Goal: Transaction & Acquisition: Purchase product/service

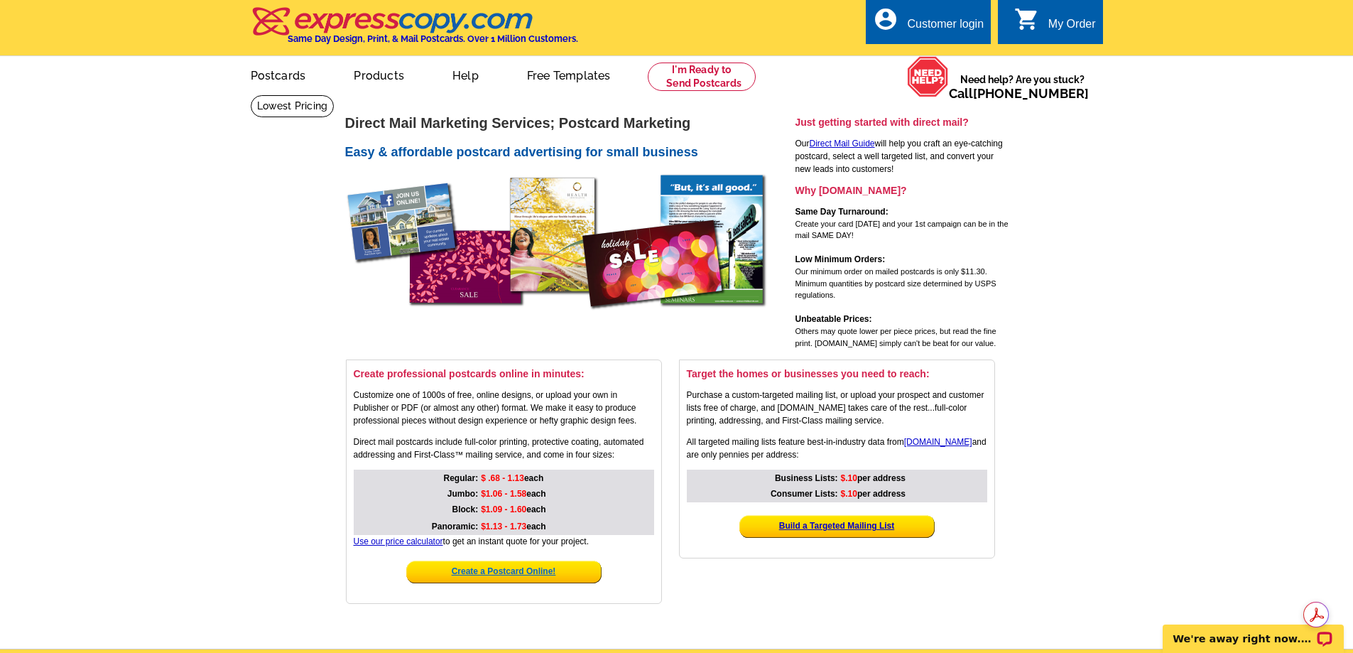
click at [524, 574] on strong "Create a Postcard Online!" at bounding box center [504, 571] width 104 height 10
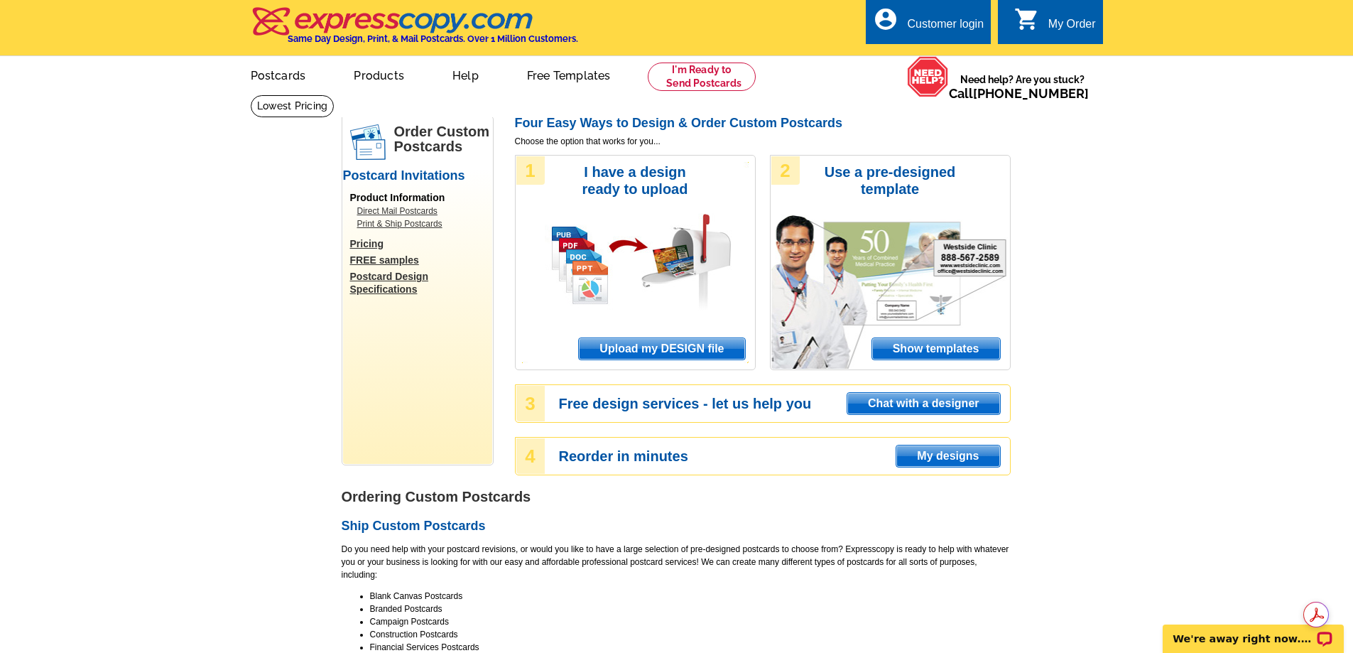
click at [917, 346] on span "Show templates" at bounding box center [936, 348] width 128 height 21
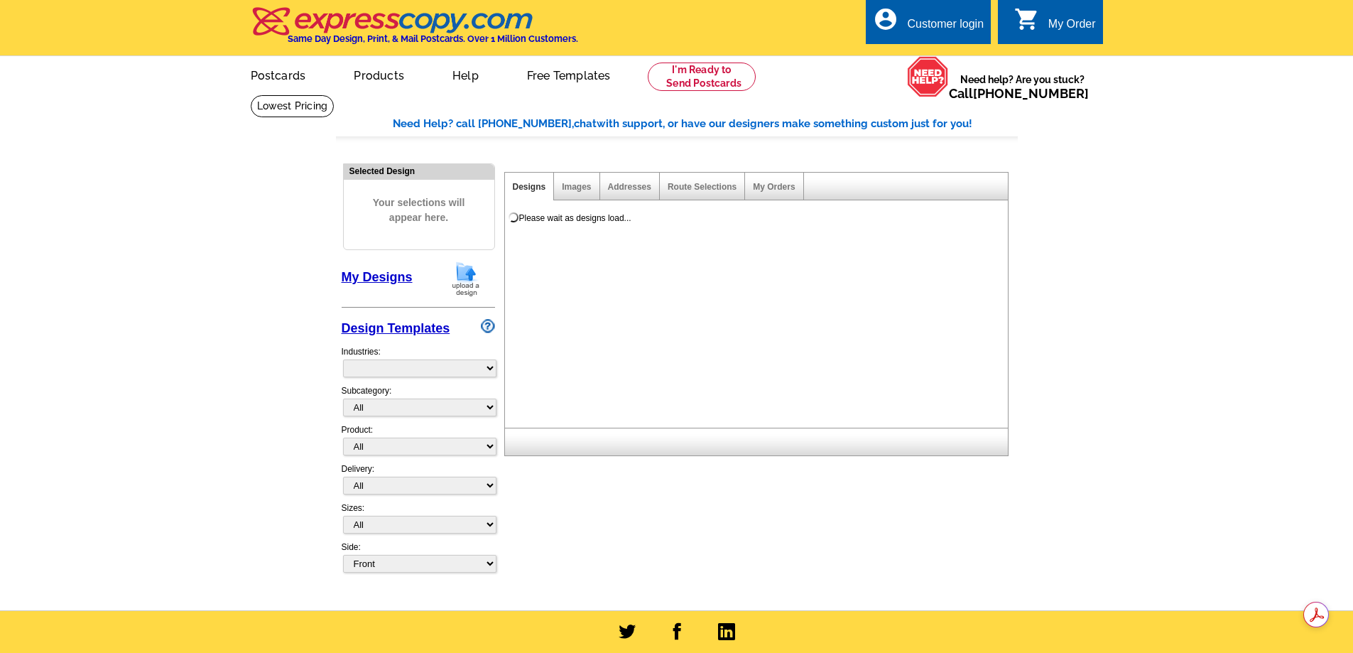
select select "971"
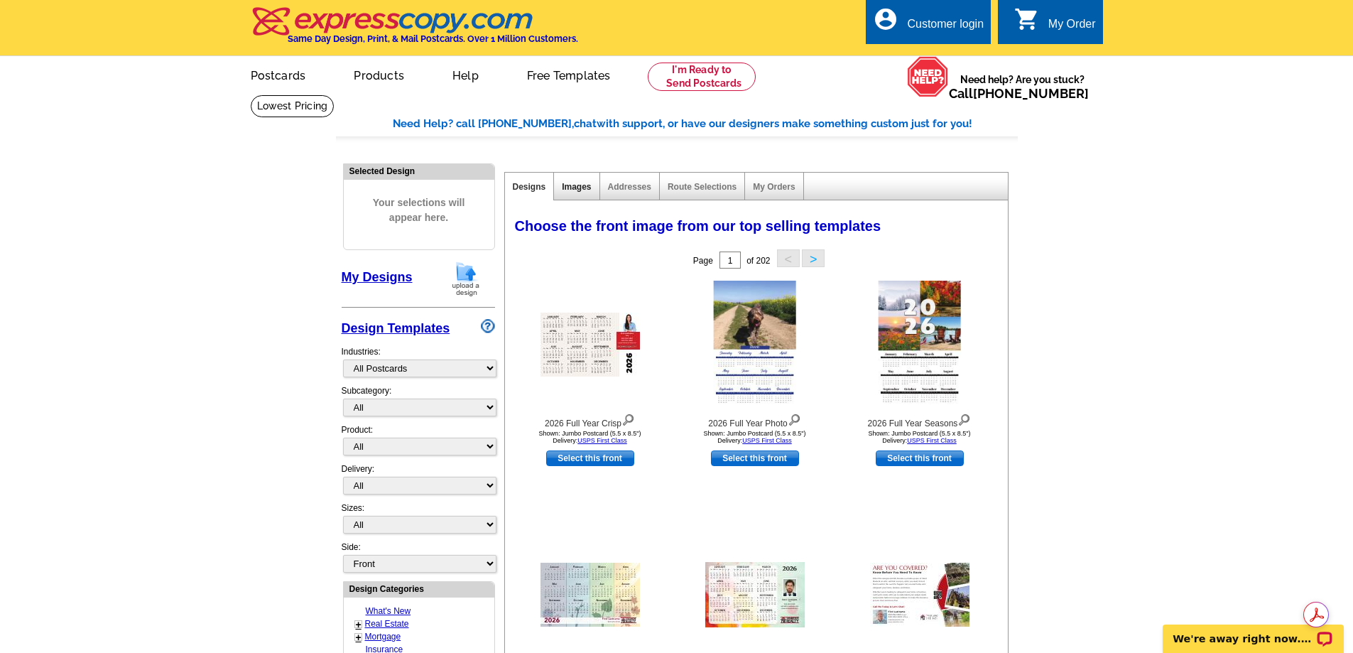
click at [573, 186] on link "Images" at bounding box center [576, 187] width 29 height 10
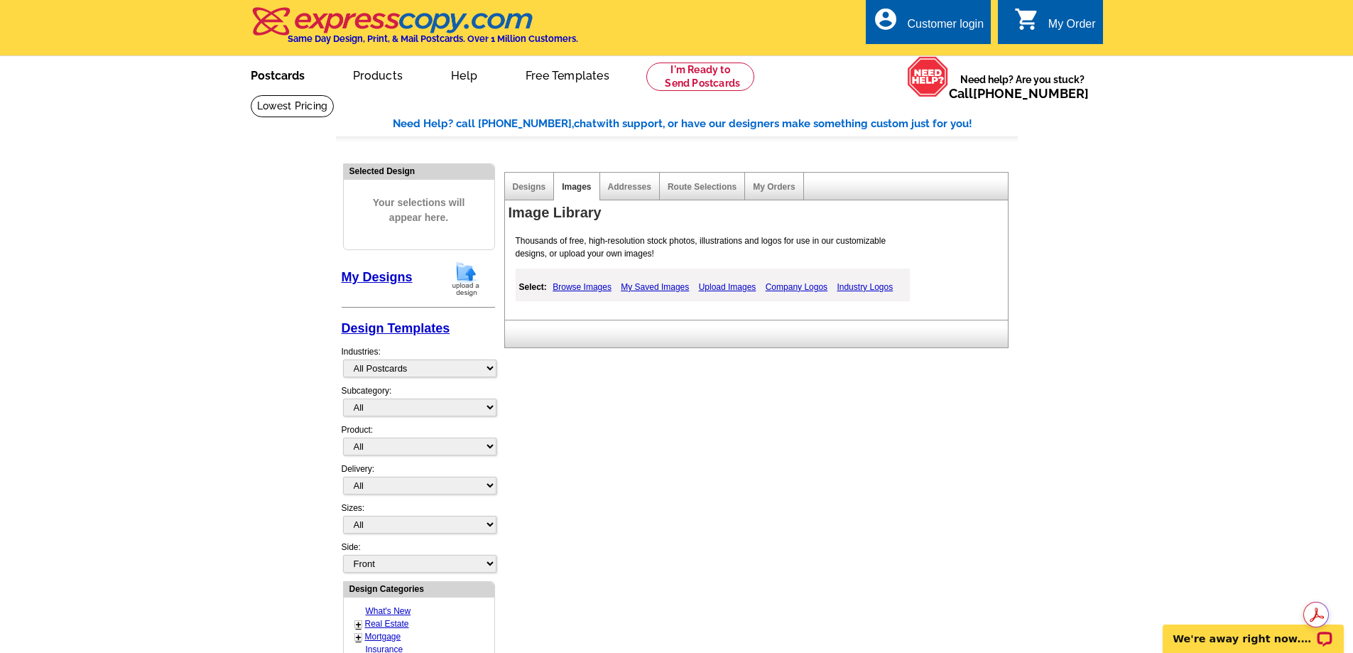
click at [265, 77] on link "Postcards" at bounding box center [277, 74] width 99 height 33
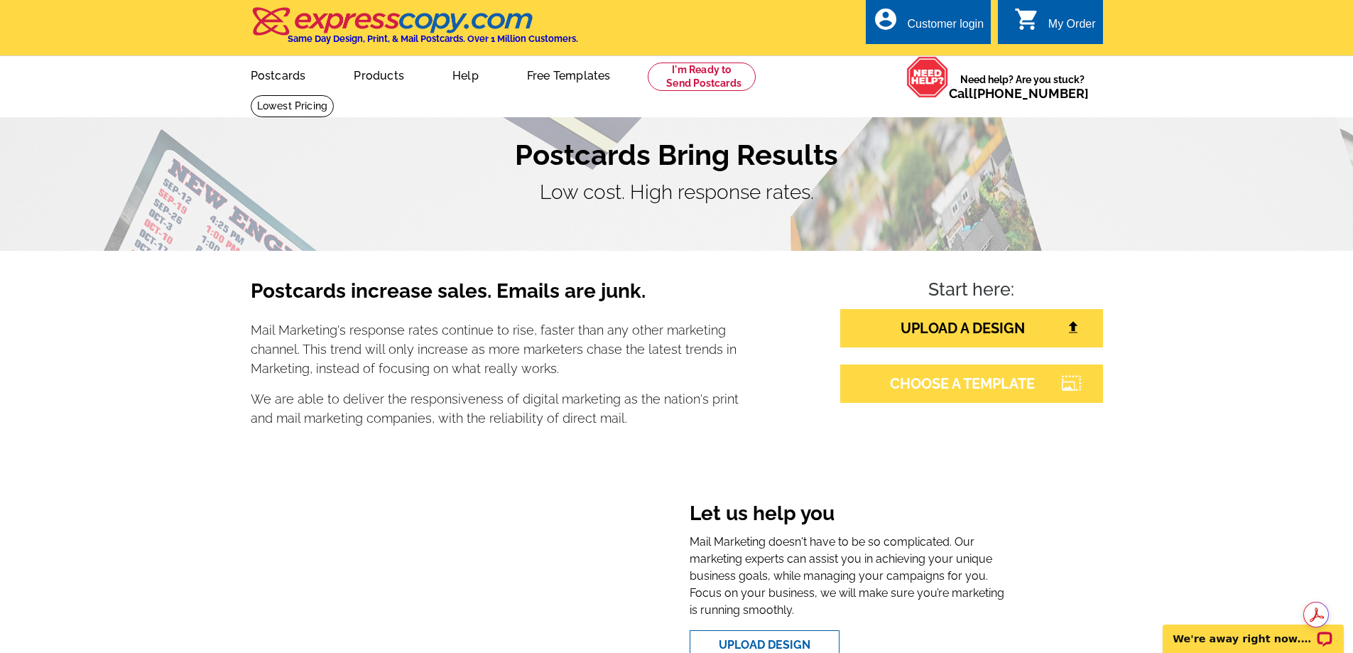
click at [893, 389] on link "CHOOSE A TEMPLATE" at bounding box center [971, 383] width 263 height 38
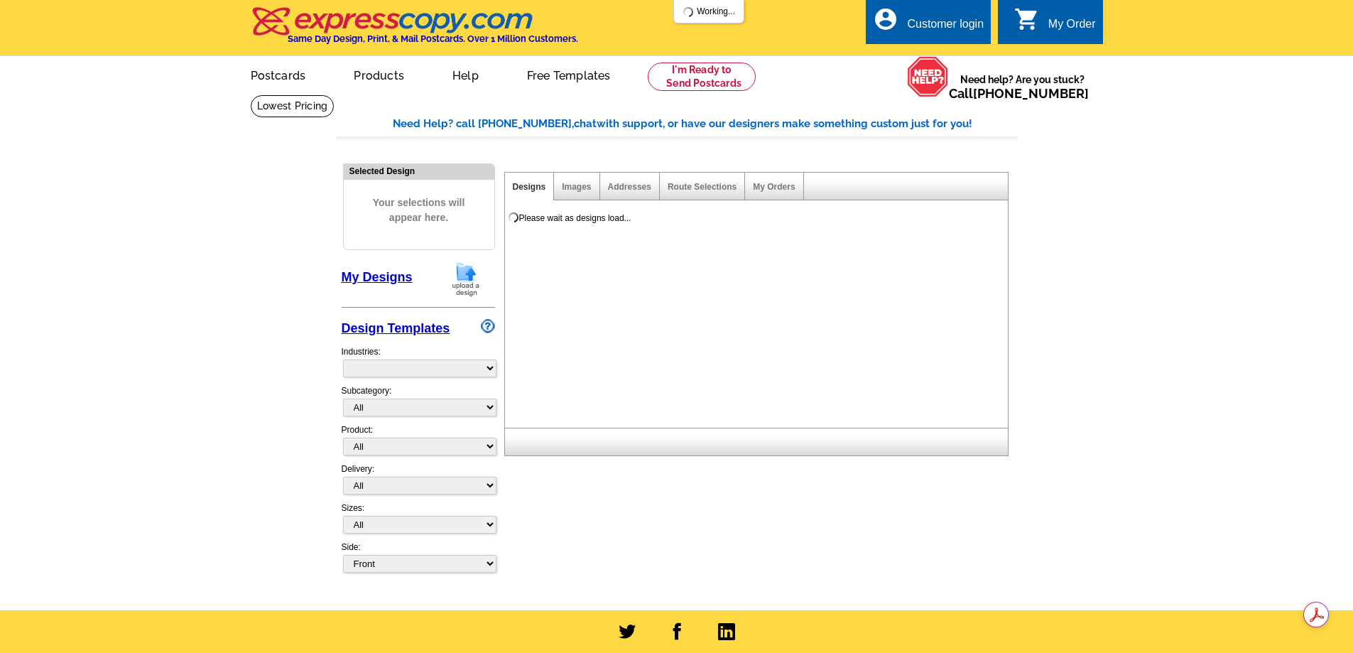
select select "785"
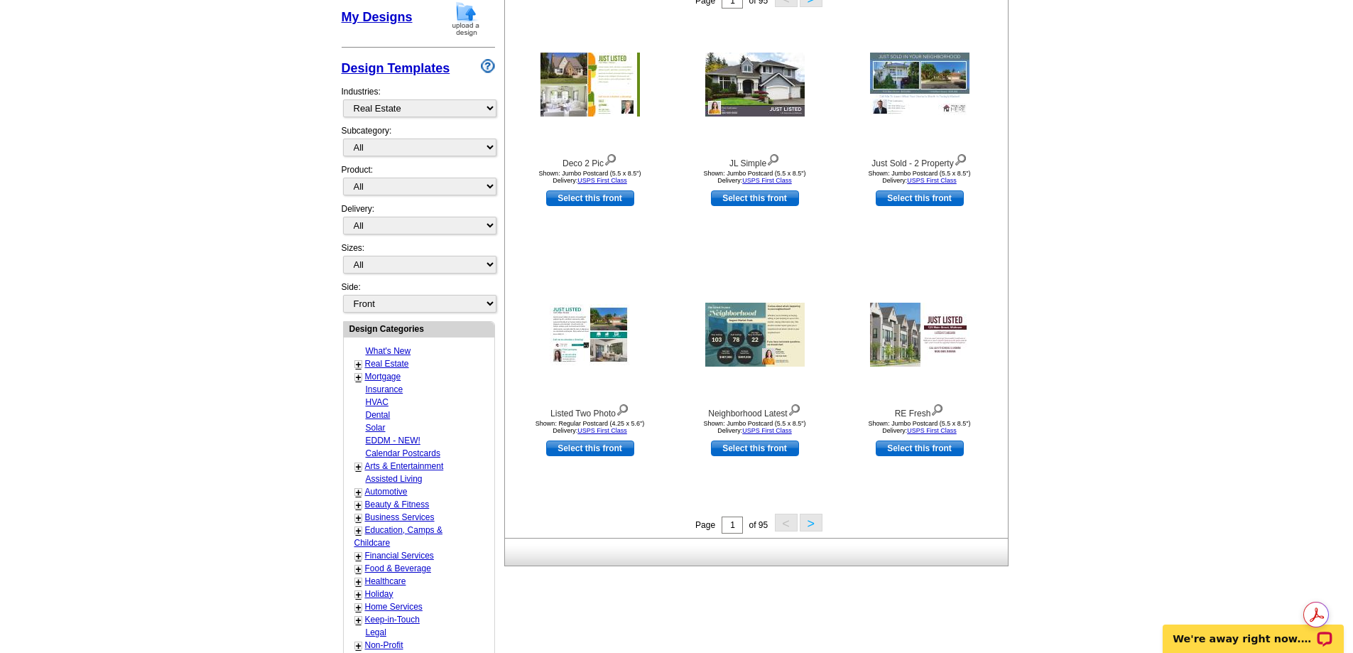
scroll to position [284, 0]
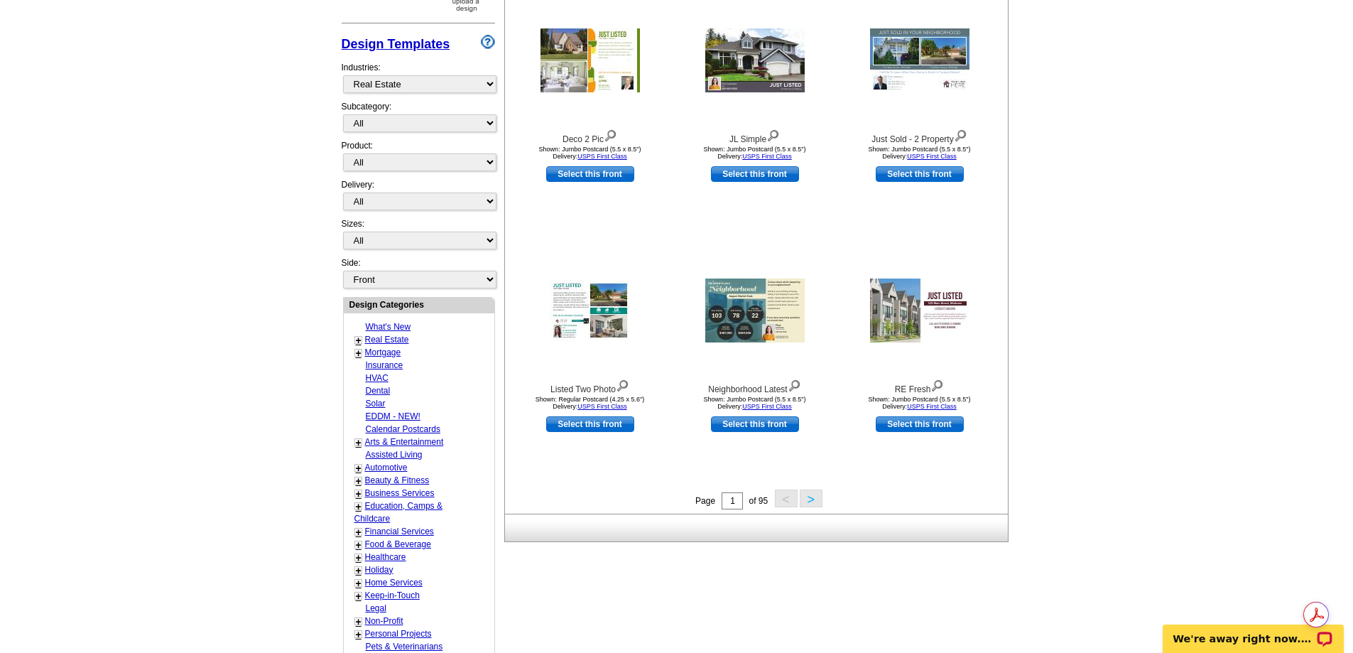
click at [917, 426] on link "Select this front" at bounding box center [920, 424] width 88 height 16
select select "2"
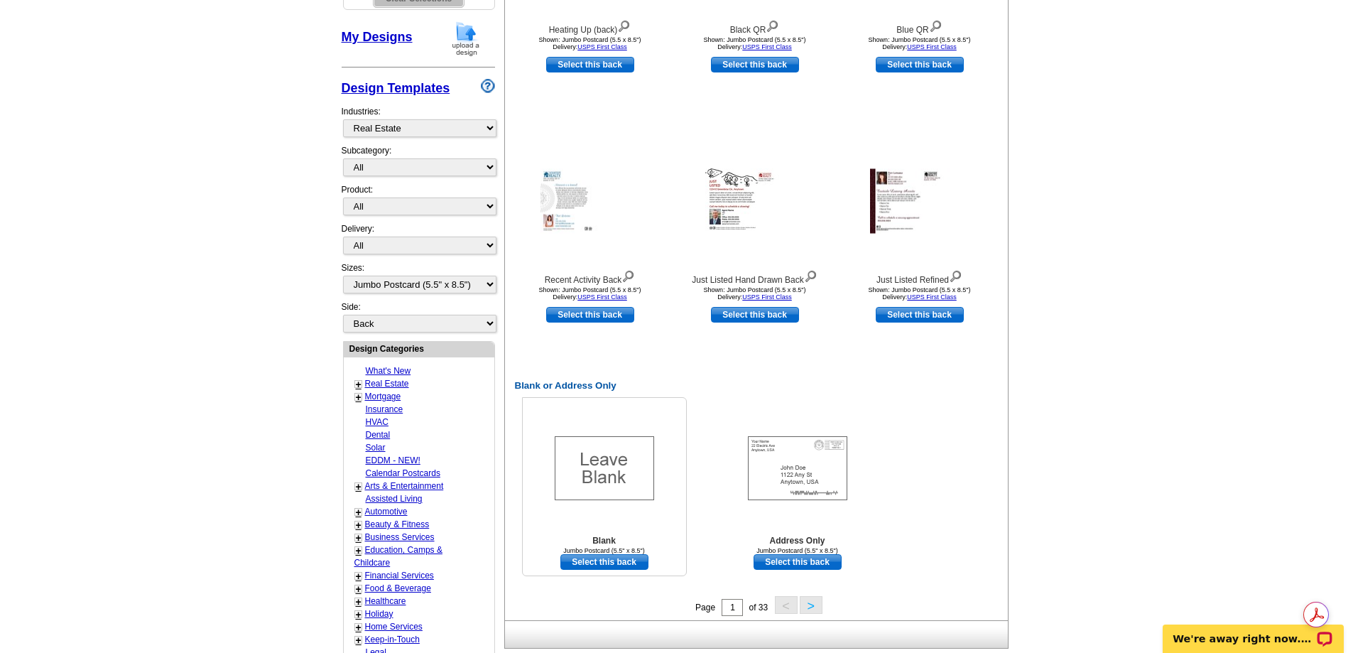
scroll to position [426, 0]
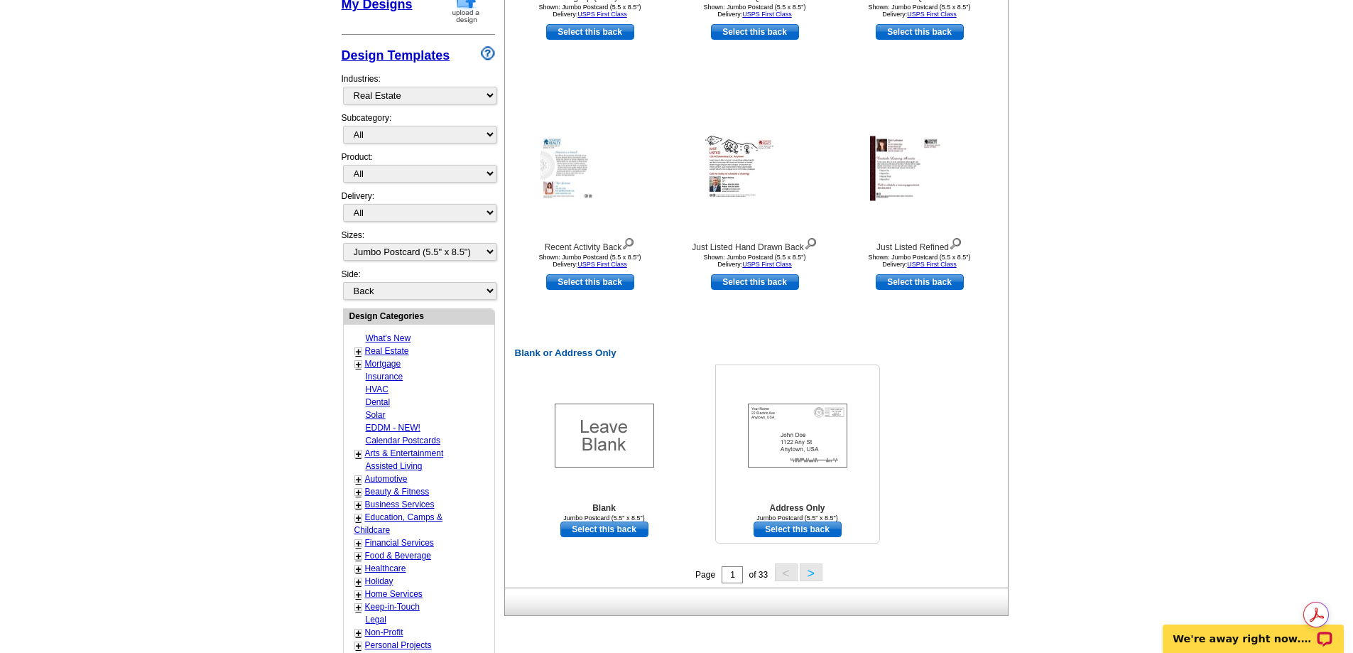
click at [801, 531] on link "Select this back" at bounding box center [798, 529] width 88 height 16
select select "front"
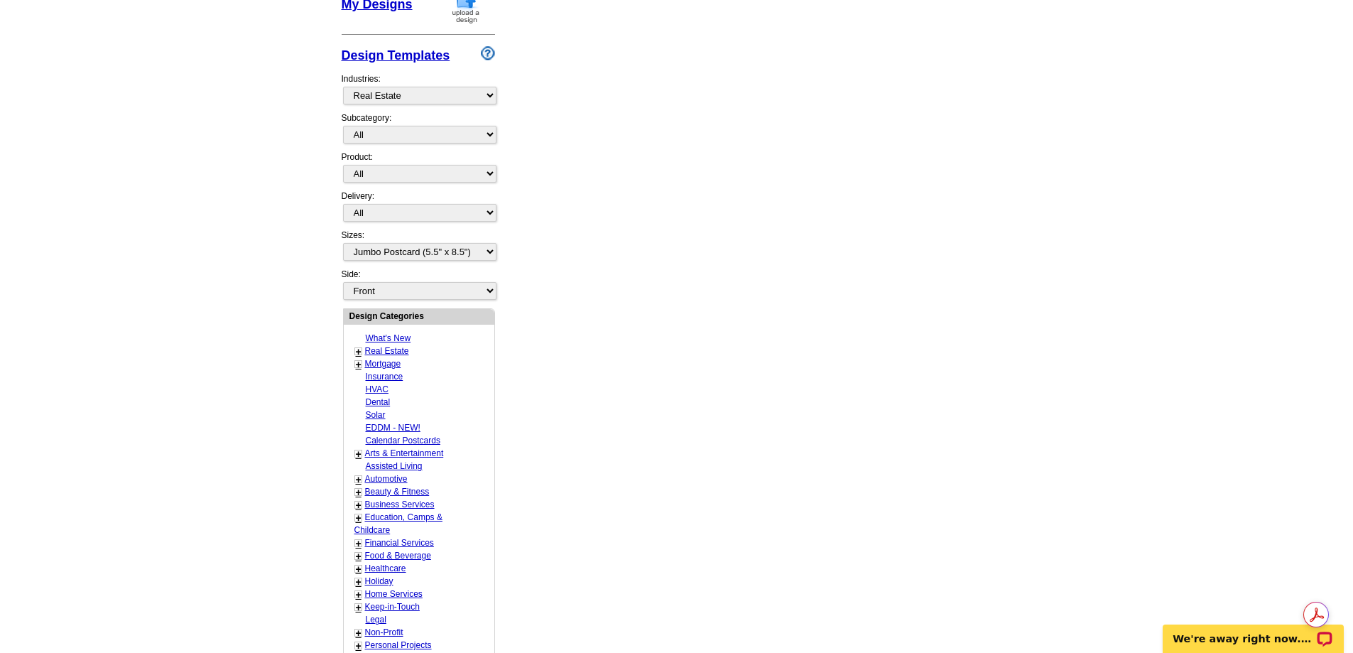
scroll to position [0, 0]
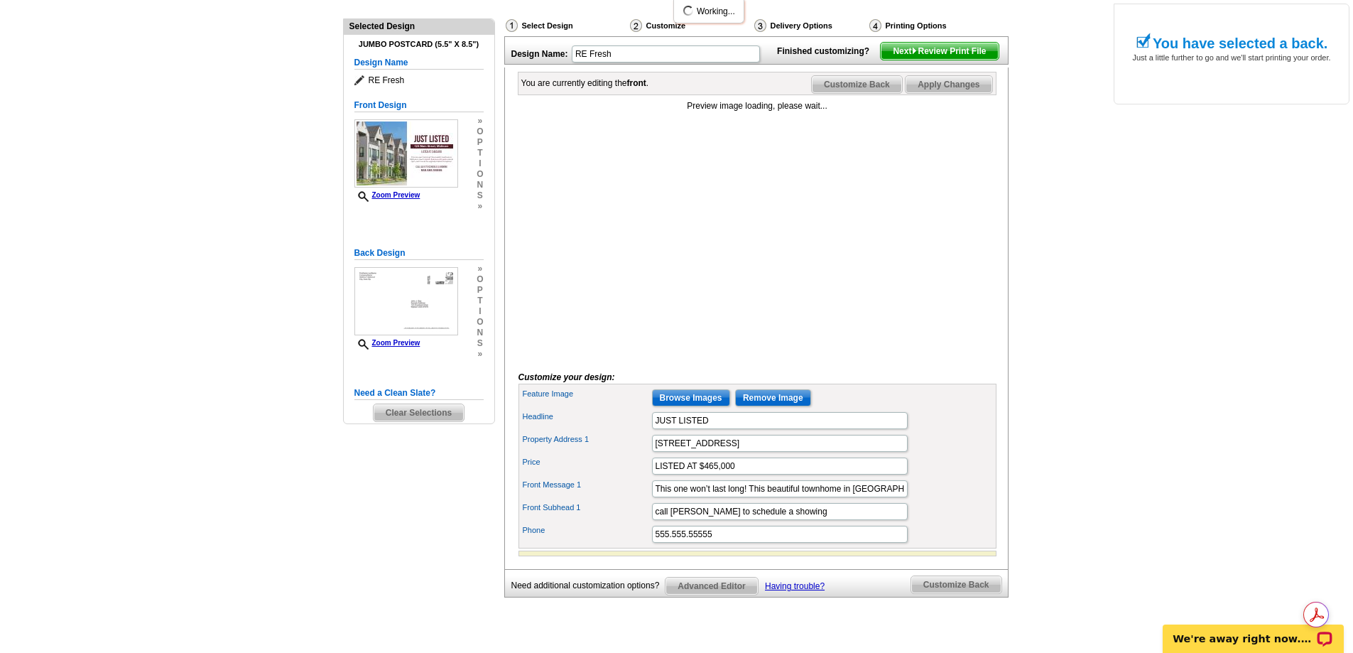
scroll to position [213, 0]
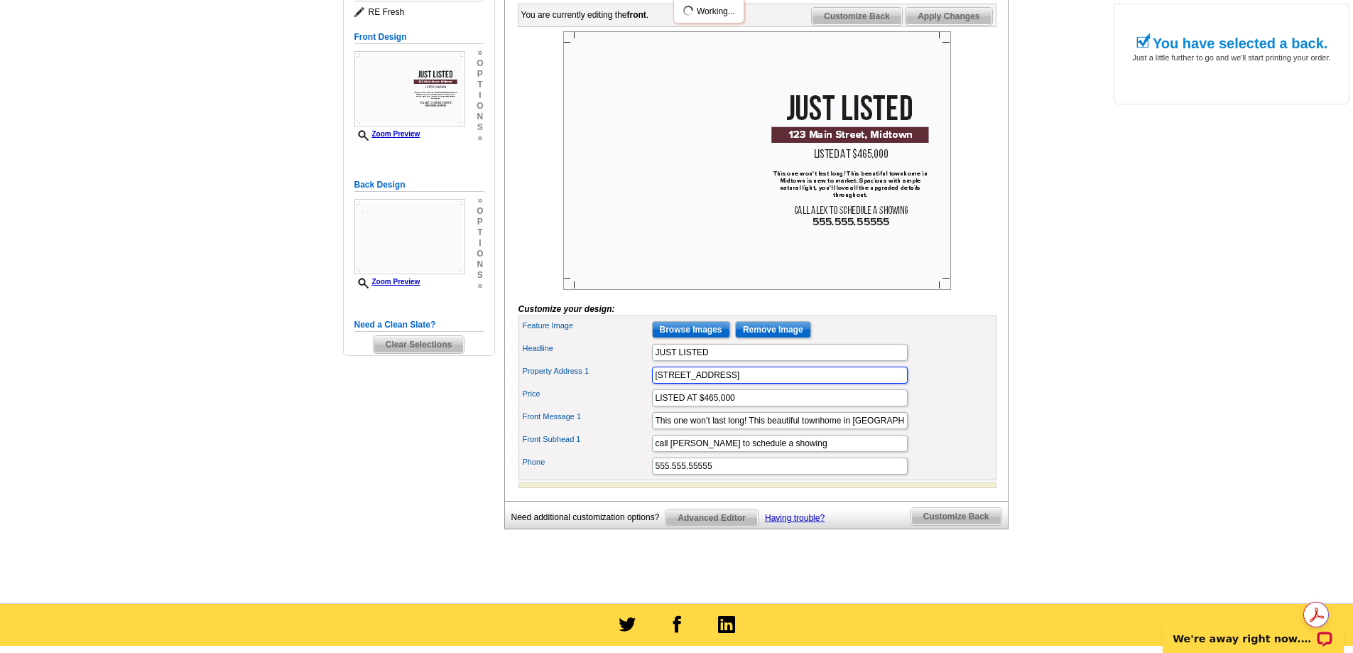
click at [769, 384] on input "123 Main Street, Midtown" at bounding box center [780, 375] width 256 height 17
type input "1"
type input "507 E. Frank Avenue"
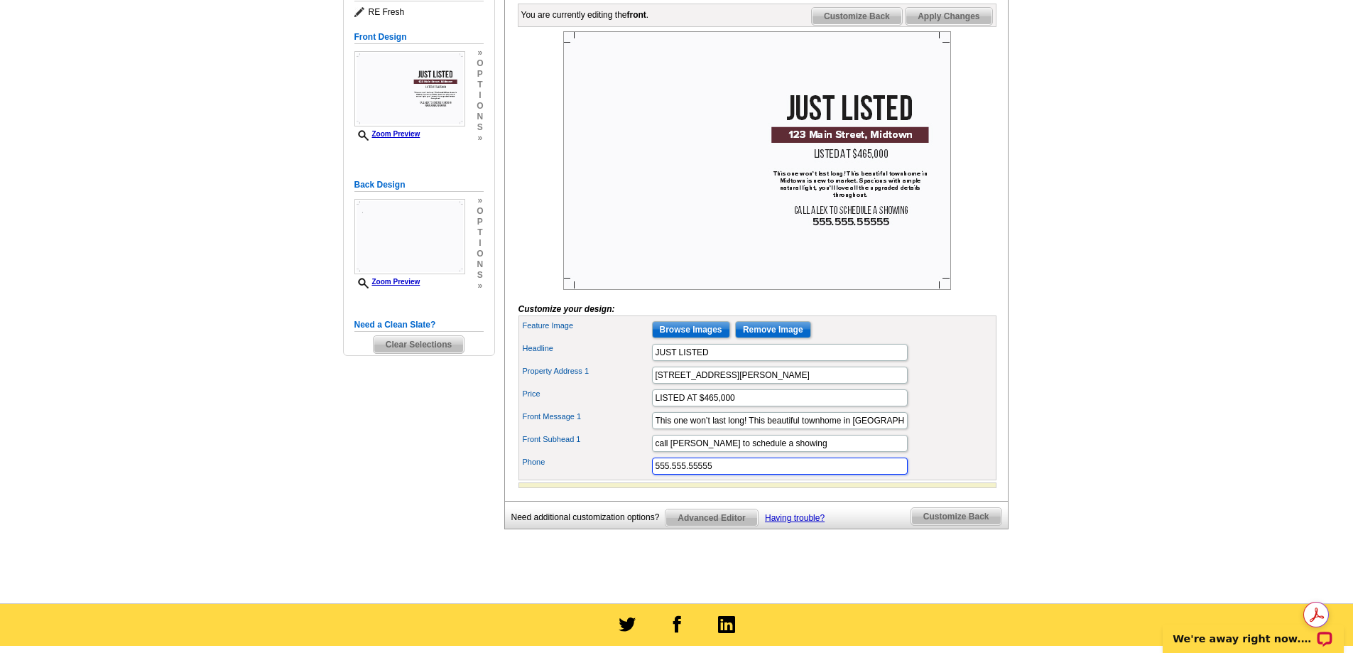
click at [752, 475] on input "555.555.55555" at bounding box center [780, 466] width 256 height 17
type input "5"
type input "901-729-6645"
click at [671, 452] on input "call ALEX to schedule a showing" at bounding box center [780, 443] width 256 height 17
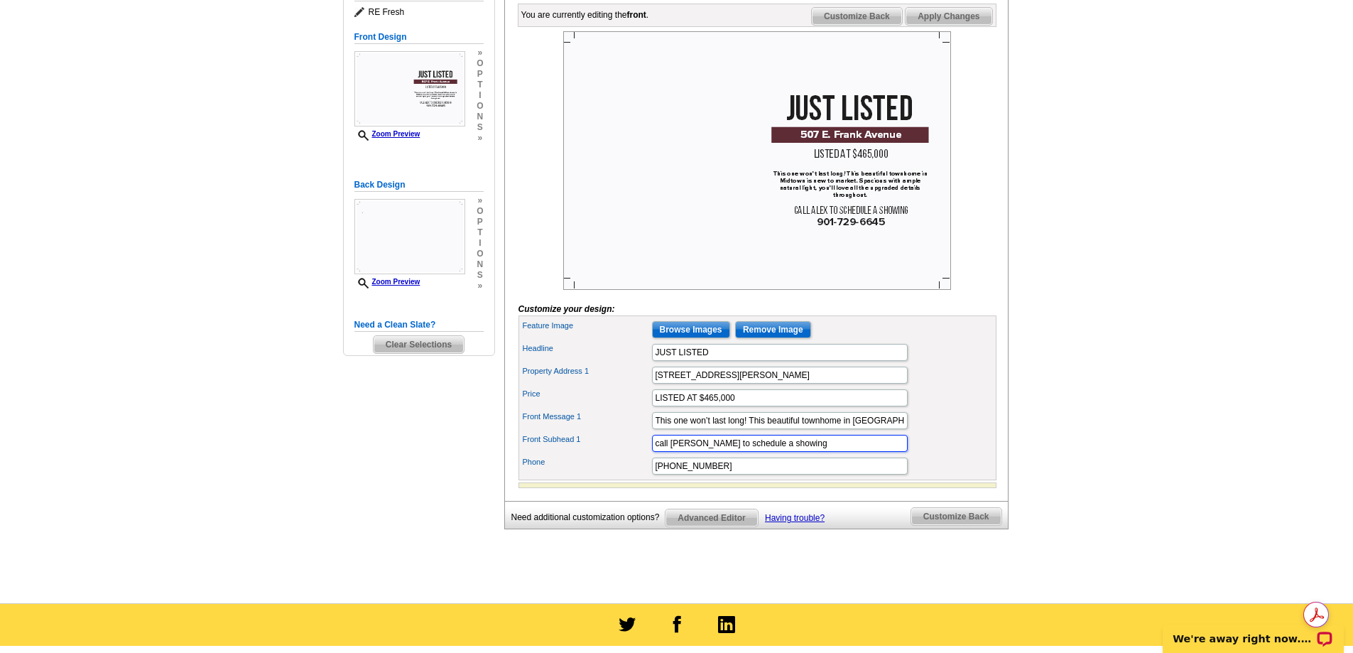
type input "call JUAN to schedule a showing"
click at [705, 406] on input "LISTED AT $465,000" at bounding box center [780, 397] width 256 height 17
type input "LISTED AT $50,000"
click at [804, 452] on input "call JUAN to schedule a showing" at bounding box center [780, 443] width 256 height 17
click at [801, 429] on input "This one won’t last long! This beautiful townhome in Midtown is new to market. …" at bounding box center [780, 420] width 256 height 17
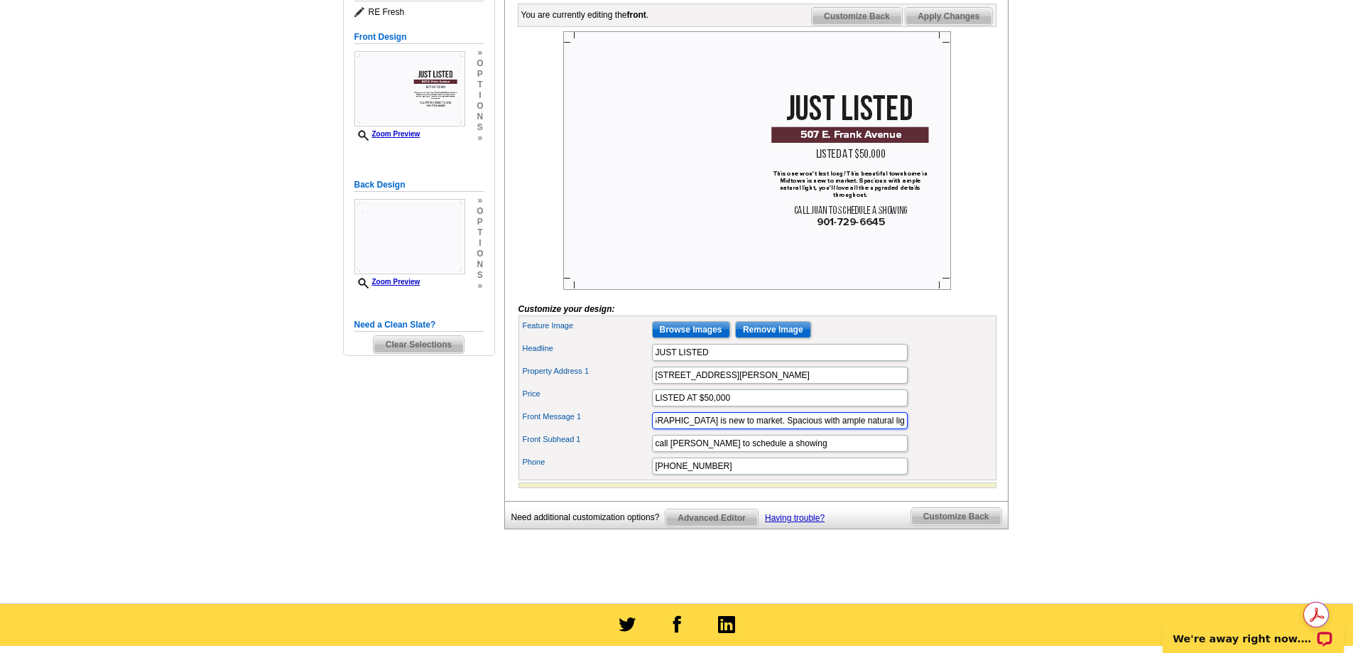
scroll to position [0, 236]
click at [830, 429] on input "This one won’t last long! This beautiful brick home in South Memphis is new to …" at bounding box center [780, 420] width 256 height 17
click at [804, 429] on input "This one won’t last long! This beautiful brick home in South Memphis is new to …" at bounding box center [780, 420] width 256 height 17
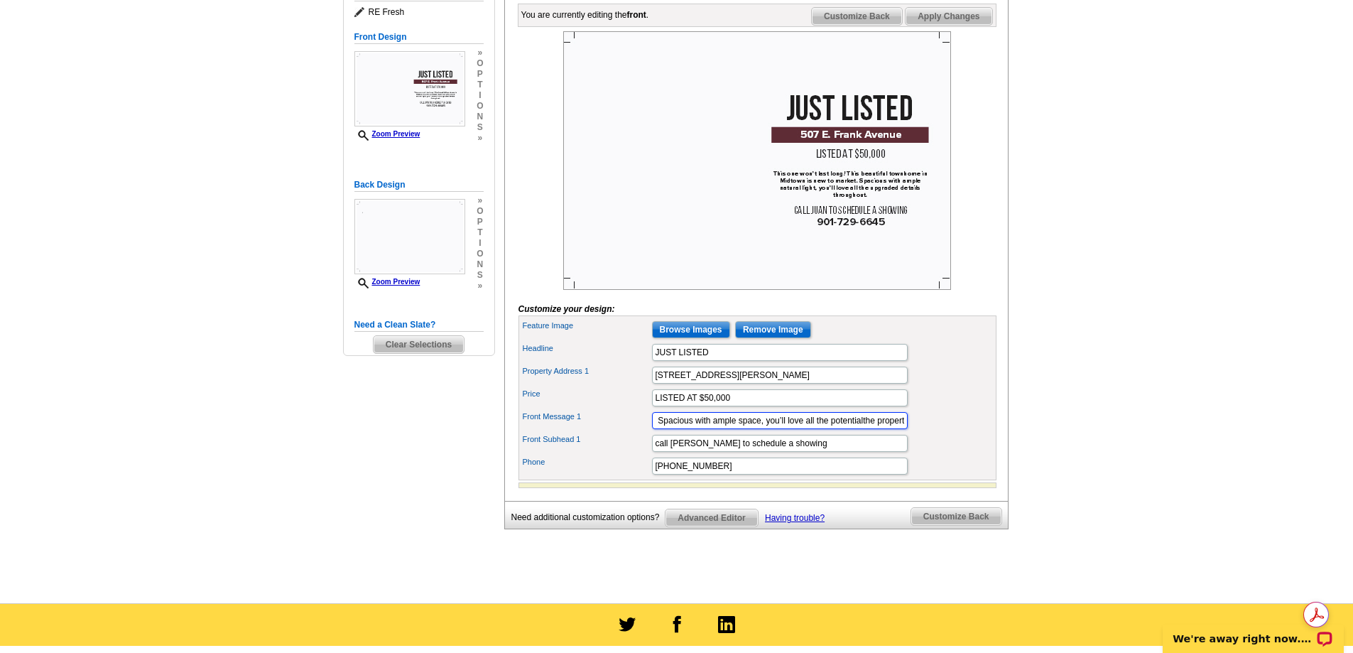
click at [827, 429] on input "This one won’t last long! This beautiful brick home in South Memphis is new to …" at bounding box center [780, 420] width 256 height 17
type input "This one won’t last long! This beautiful brick home in South Memphis is new to …"
click at [698, 338] on input "Browse Images" at bounding box center [691, 329] width 78 height 17
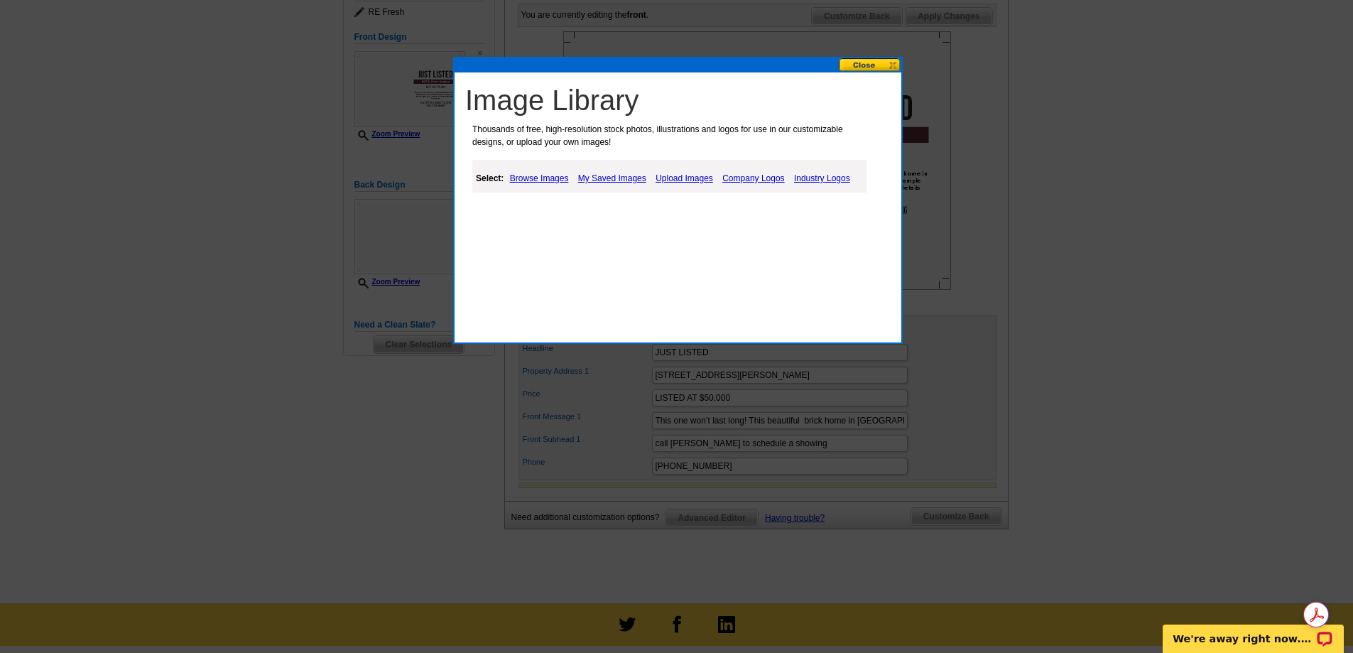
click at [546, 178] on link "Browse Images" at bounding box center [540, 178] width 66 height 17
click at [693, 178] on link "Upload Images" at bounding box center [686, 178] width 65 height 17
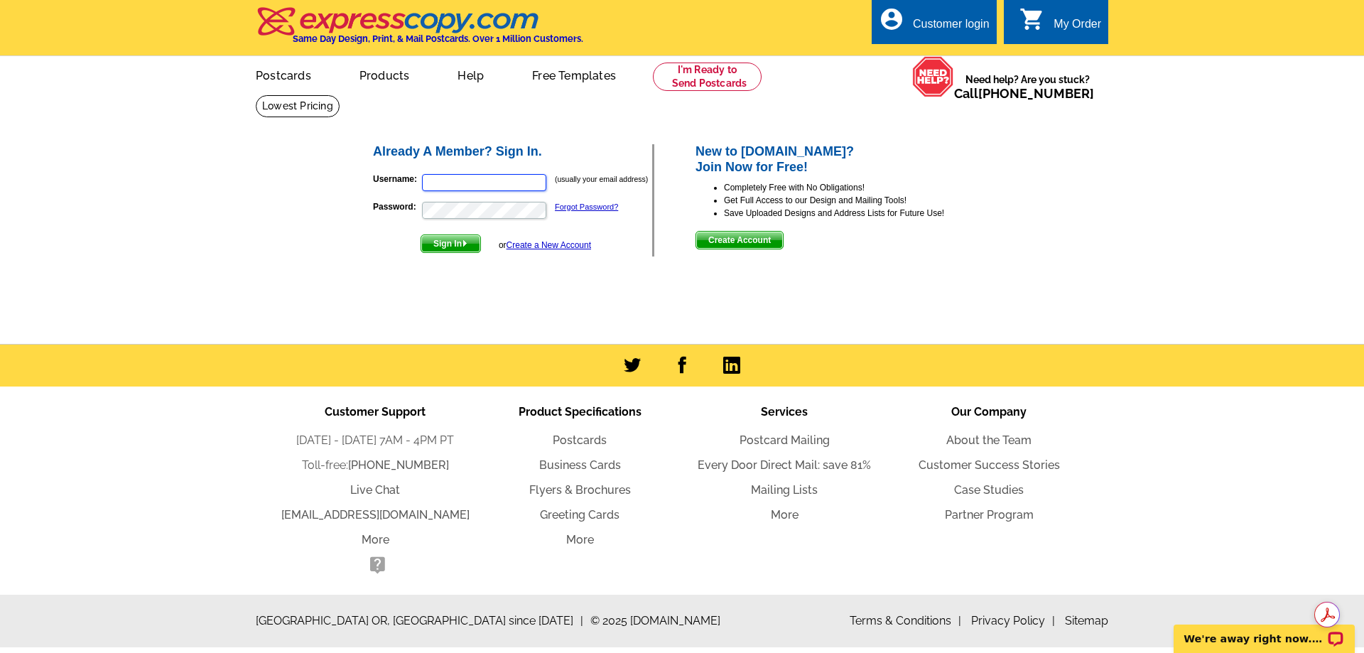
type input "[EMAIL_ADDRESS][DOMAIN_NAME]"
click at [438, 244] on span "Sign In" at bounding box center [450, 243] width 59 height 17
